Goal: Information Seeking & Learning: Learn about a topic

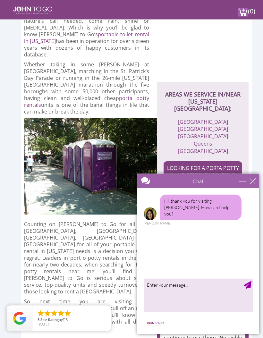
scroll to position [161, 0]
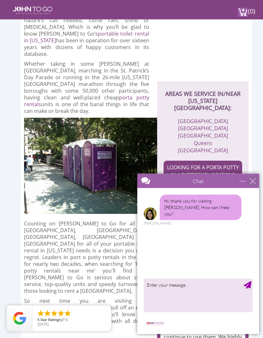
click at [253, 182] on div "close" at bounding box center [253, 181] width 6 height 6
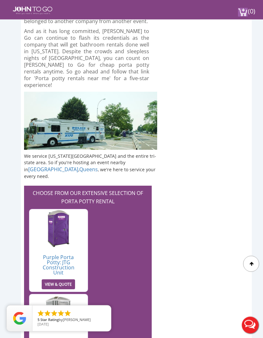
scroll to position [1636, 0]
click at [60, 294] on img at bounding box center [58, 313] width 27 height 39
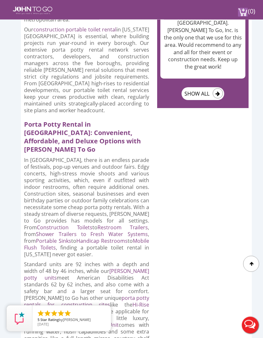
scroll to position [652, 0]
click at [71, 238] on link "Portable Sinks" at bounding box center [53, 241] width 35 height 7
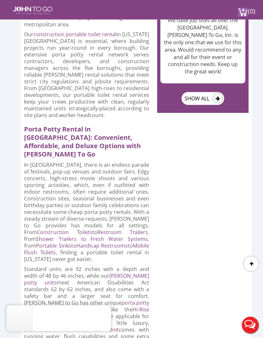
scroll to position [648, 0]
click at [130, 236] on link "Shower Trailers to Fresh Water Systems" at bounding box center [92, 239] width 112 height 7
click at [76, 242] on link "Handicap Restrooms" at bounding box center [102, 245] width 52 height 7
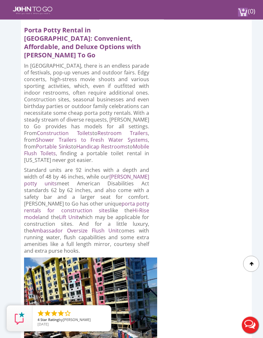
scroll to position [747, 0]
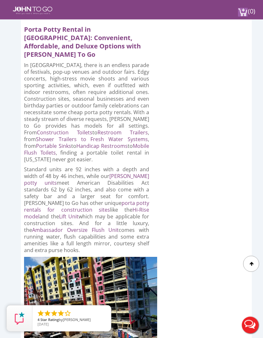
click at [39, 257] on img at bounding box center [90, 306] width 133 height 98
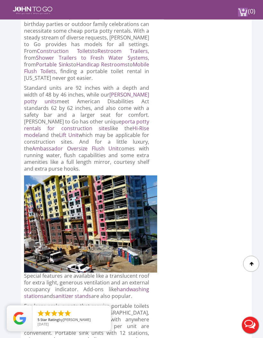
scroll to position [828, 0]
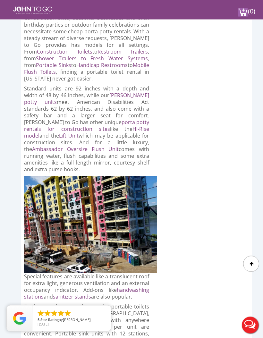
click at [63, 146] on link "Ambassador Oversize Flush Unit" at bounding box center [75, 149] width 87 height 7
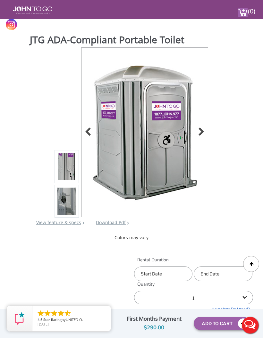
scroll to position [34, 0]
click at [200, 130] on div at bounding box center [199, 132] width 9 height 9
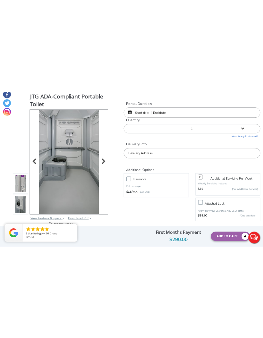
scroll to position [0, 0]
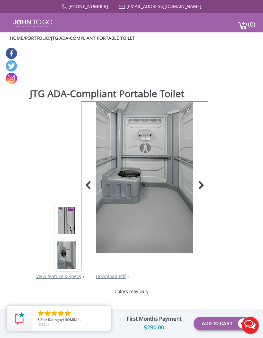
click at [89, 187] on div at bounding box center [89, 186] width 9 height 9
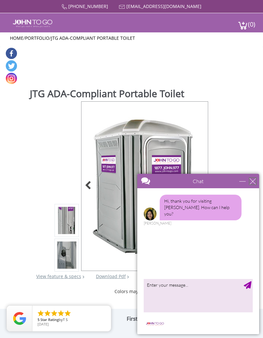
click at [254, 183] on div "close" at bounding box center [253, 181] width 6 height 6
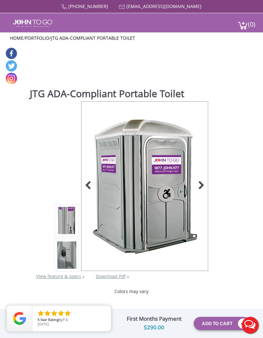
click at [170, 203] on img at bounding box center [145, 184] width 106 height 151
click at [93, 190] on div at bounding box center [89, 186] width 9 height 9
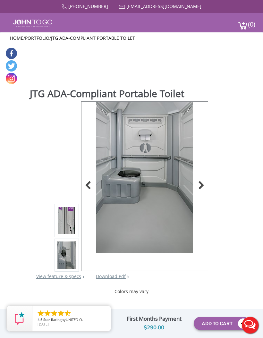
click at [87, 184] on div at bounding box center [89, 186] width 9 height 9
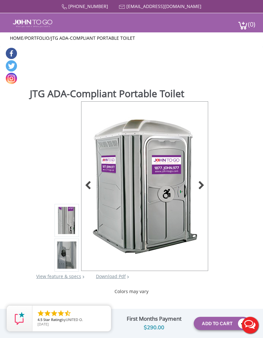
click at [88, 186] on div at bounding box center [89, 186] width 9 height 9
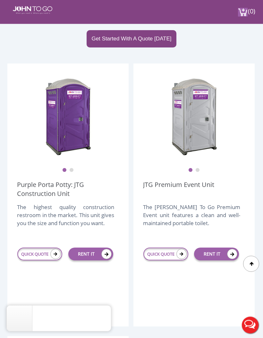
scroll to position [147, 0]
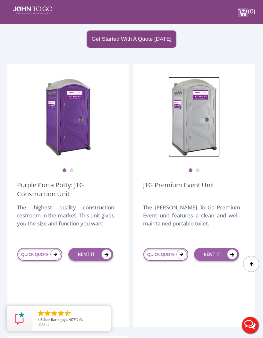
click at [198, 130] on img at bounding box center [194, 117] width 51 height 80
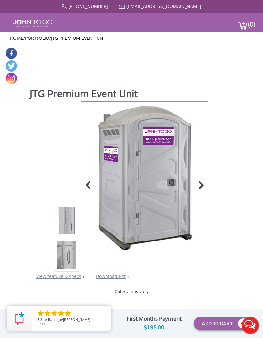
click at [201, 183] on div at bounding box center [199, 186] width 9 height 9
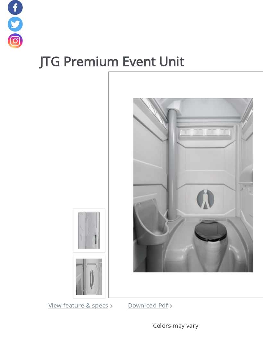
click at [59, 254] on link "View feature & specs" at bounding box center [58, 257] width 45 height 6
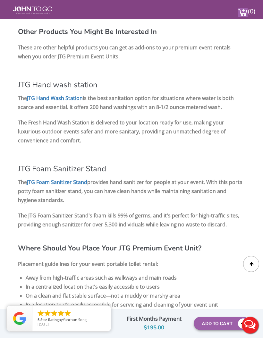
scroll to position [991, 0]
click at [70, 102] on link "JTG Hand Wash Station" at bounding box center [55, 98] width 56 height 7
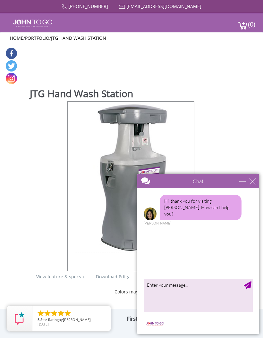
click at [171, 224] on div "Hi, thank you for visiting John To Go. How can I help you? Anne" at bounding box center [198, 232] width 122 height 88
click at [254, 183] on div "close" at bounding box center [253, 181] width 6 height 6
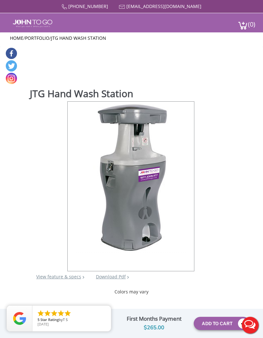
click at [158, 214] on img at bounding box center [131, 177] width 112 height 151
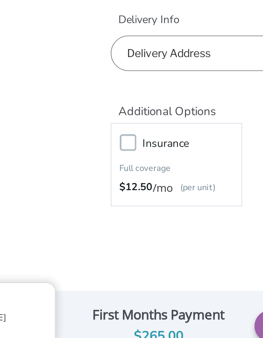
scroll to position [159, 0]
